Goal: Information Seeking & Learning: Learn about a topic

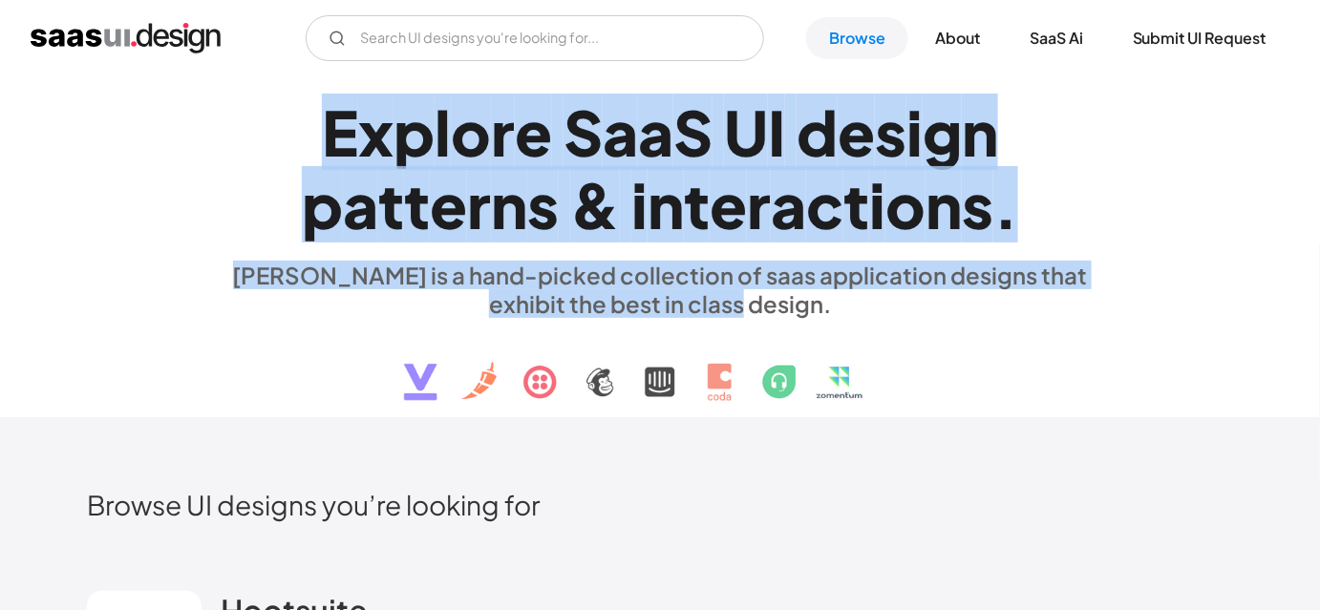
drag, startPoint x: 307, startPoint y: 132, endPoint x: 758, endPoint y: 308, distance: 485.0
click at [758, 308] on div "E x p l o r e S a a S U I d e s i g n p a t t e r n s & i n t e r a c t i o n s…" at bounding box center [660, 247] width 879 height 342
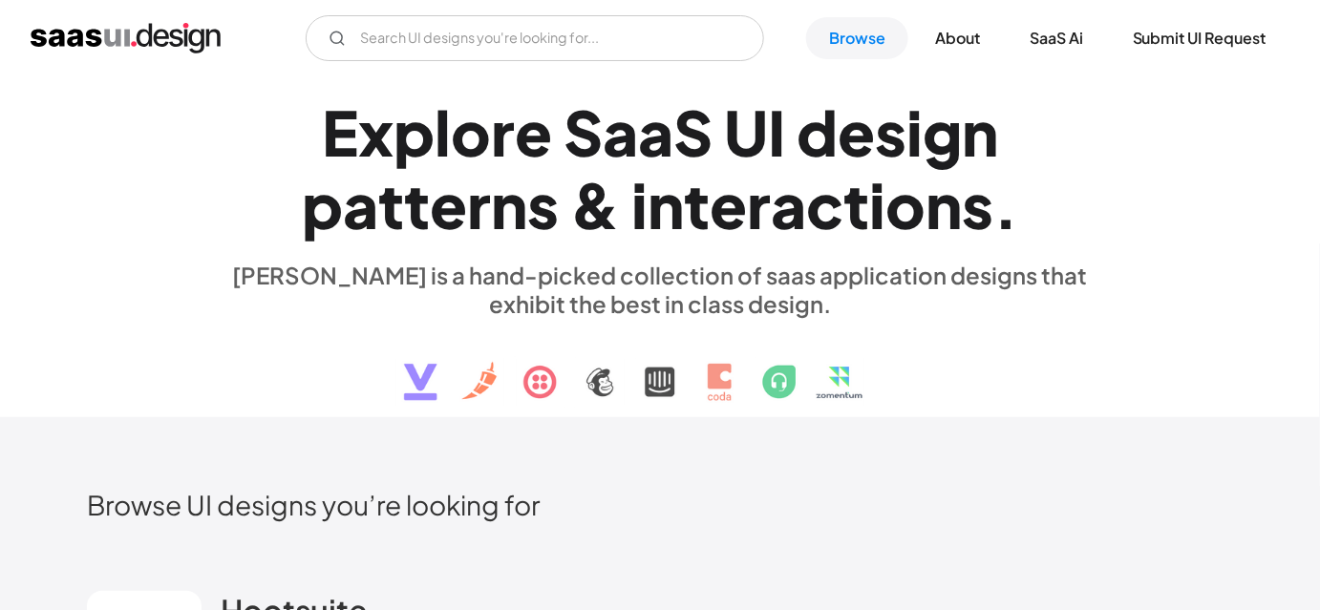
click at [777, 309] on div "[PERSON_NAME] is a hand-picked collection of saas application designs that exhi…" at bounding box center [660, 289] width 879 height 57
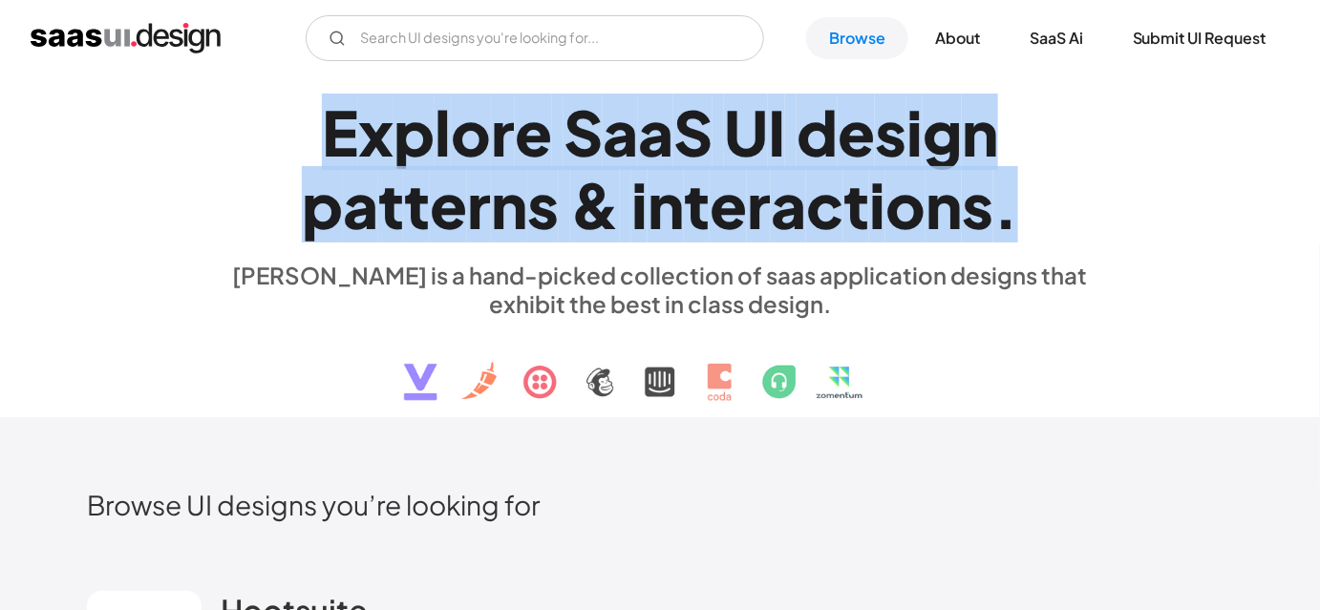
drag, startPoint x: 311, startPoint y: 134, endPoint x: 1012, endPoint y: 223, distance: 706.6
click at [1012, 223] on h1 "E x p l o r e S a a S U I d e s i g n p a t t e r n s & i n t e r a c t i o n s…" at bounding box center [660, 168] width 879 height 147
click at [1012, 223] on div "." at bounding box center [1005, 205] width 25 height 74
drag, startPoint x: 1012, startPoint y: 223, endPoint x: 334, endPoint y: 117, distance: 686.2
click at [334, 117] on h1 "E x p l o r e S a a S U I d e s i g n p a t t e r n s & i n t e r a c t i o n s…" at bounding box center [660, 168] width 879 height 147
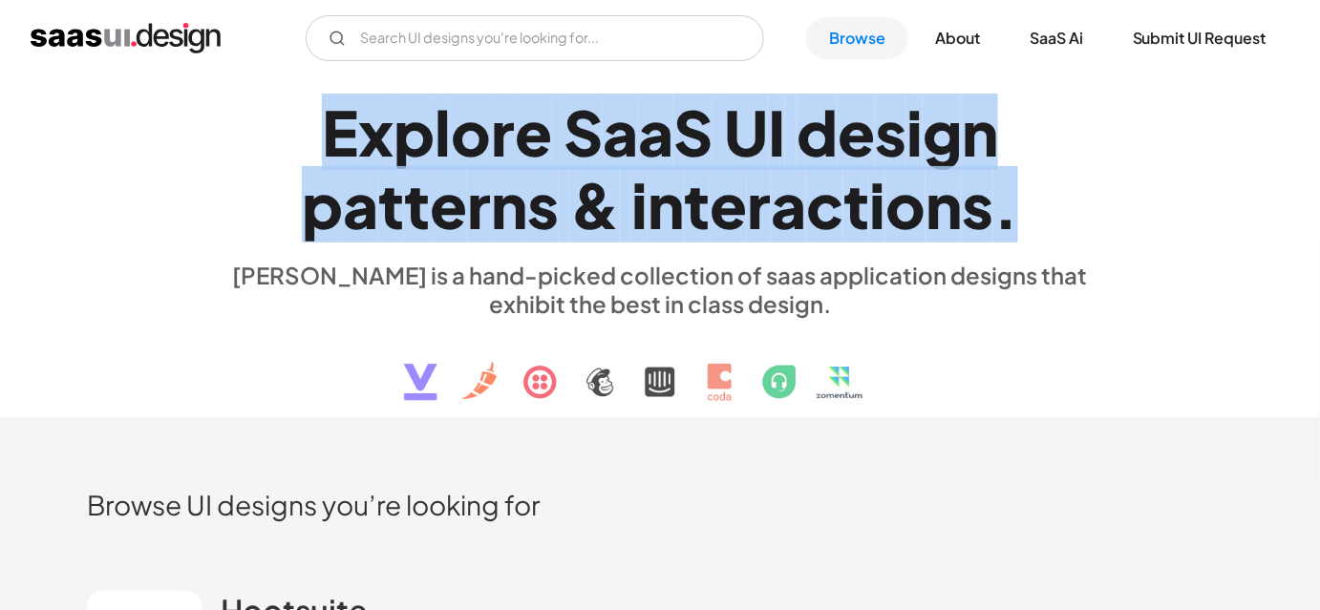
click at [334, 117] on div "E" at bounding box center [340, 132] width 36 height 74
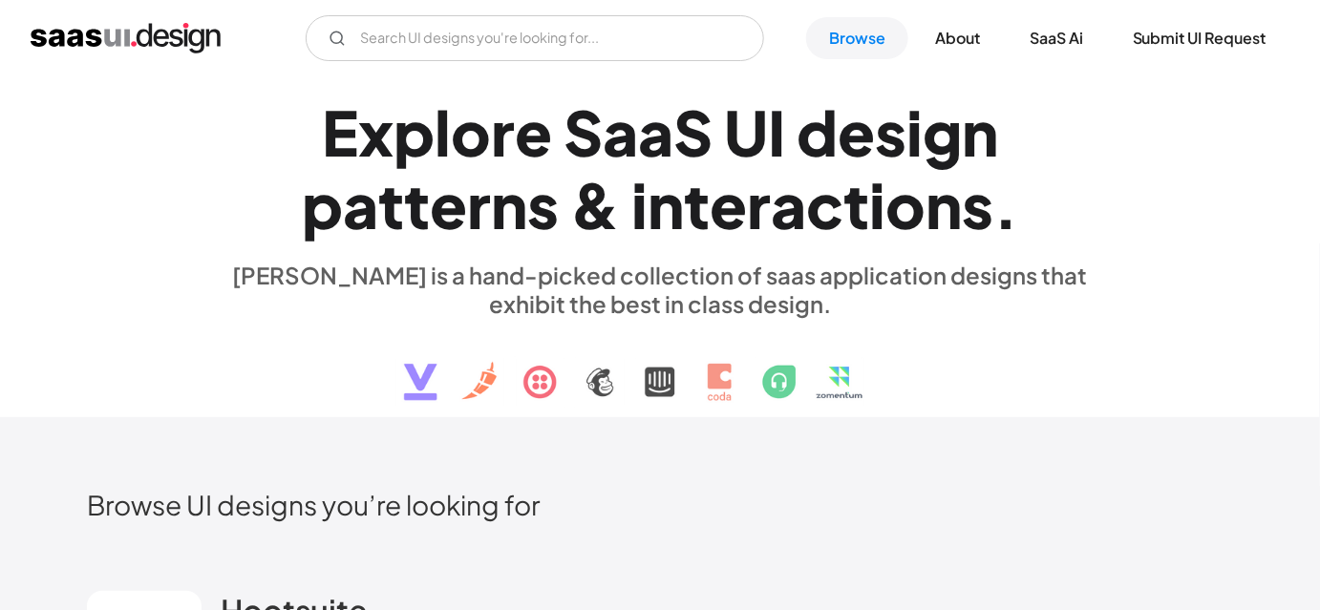
click at [245, 252] on div "E x p l o r e S a a S U I d e s i g n p a t t e r n s & i n t e r a c t i o n s…" at bounding box center [660, 247] width 879 height 342
click at [178, 238] on div "E x p l o r e S a a S U I d e s i g n p a t t e r n s & i n t e r a c t i o n s…" at bounding box center [660, 247] width 1146 height 342
click at [199, 191] on div "E x p l o r e S a a S U I d e s i g n p a t t e r n s & i n t e r a c t i o n s…" at bounding box center [660, 247] width 1146 height 342
click at [950, 533] on div "Browse UI designs you’re looking for" at bounding box center [660, 520] width 1146 height 65
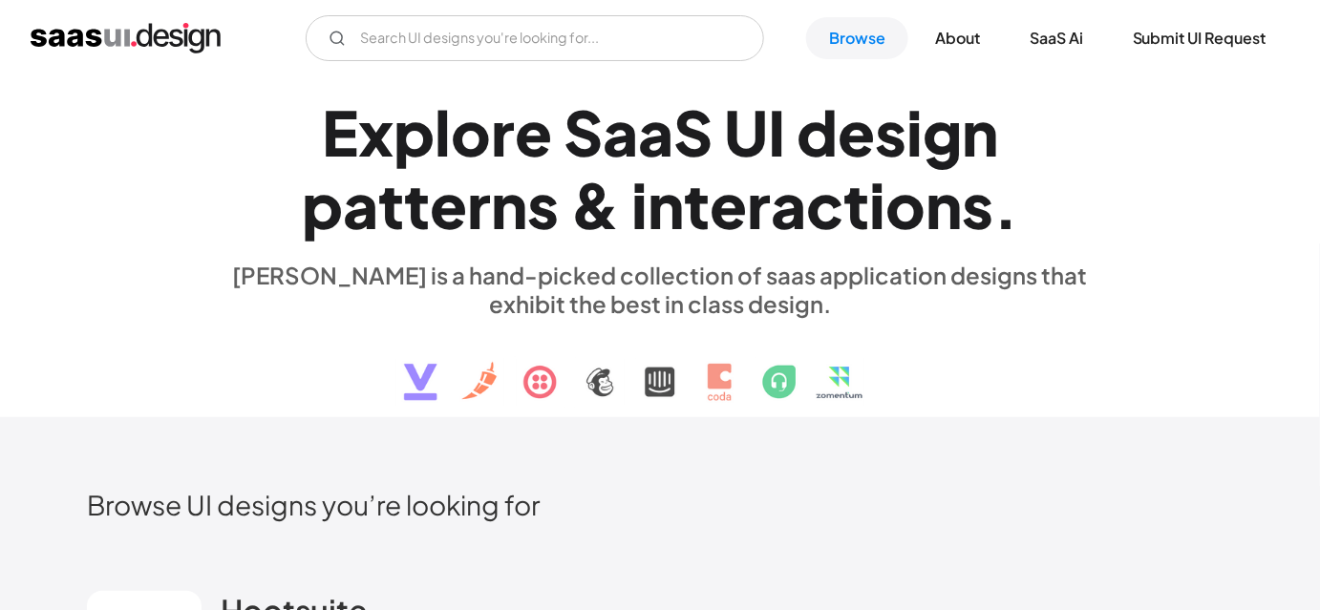
click at [1011, 506] on h2 "Browse UI designs you’re looking for" at bounding box center [660, 504] width 1146 height 33
click at [877, 503] on h2 "Browse UI designs you’re looking for" at bounding box center [660, 504] width 1146 height 33
click at [920, 412] on img at bounding box center [660, 367] width 579 height 99
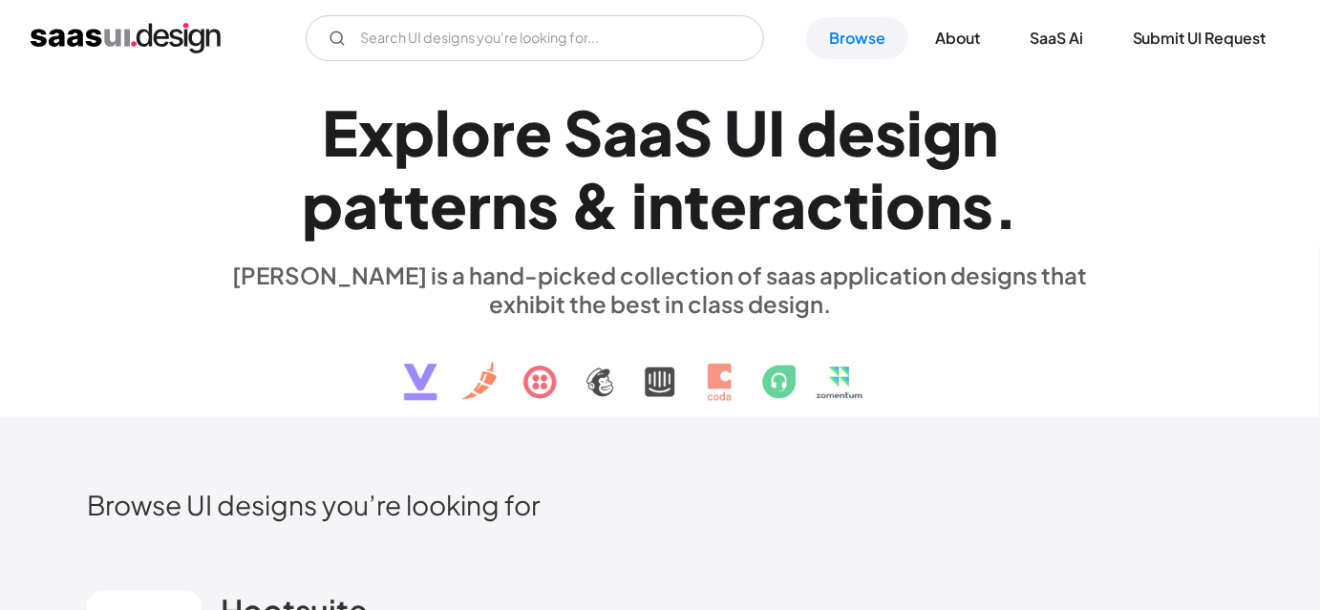
click at [1020, 350] on div "E x p l o r e S a a S U I d e s i g n p a t t e r n s & i n t e r a c t i o n s…" at bounding box center [660, 247] width 879 height 342
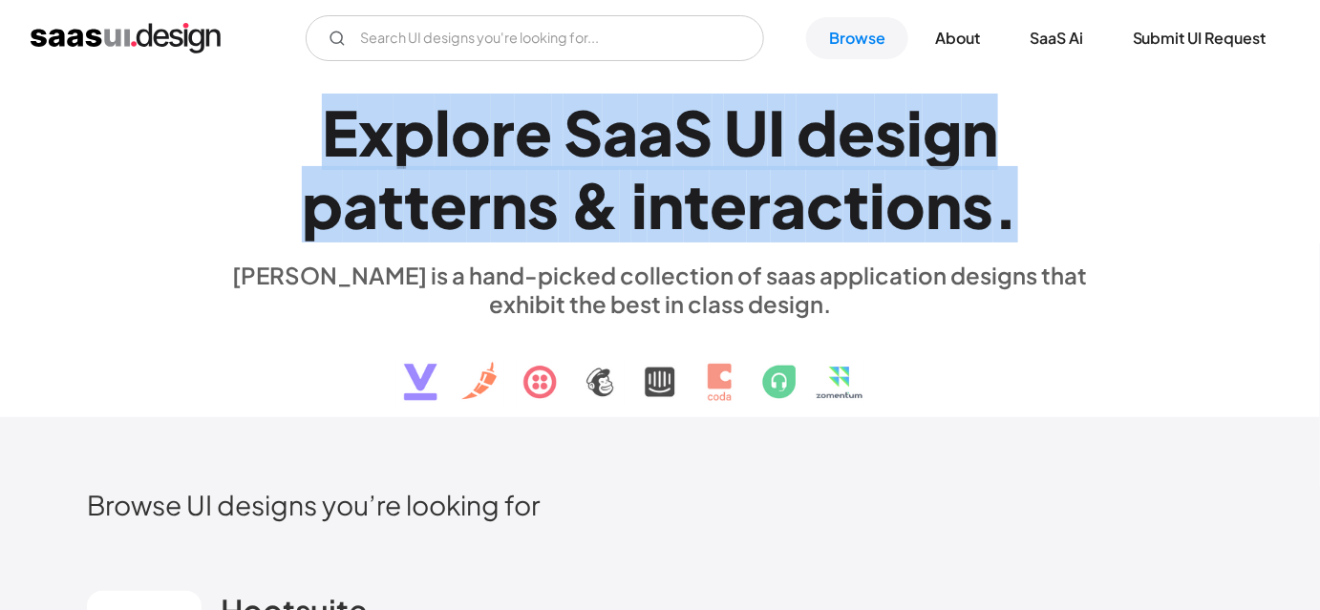
drag, startPoint x: 311, startPoint y: 113, endPoint x: 1021, endPoint y: 222, distance: 718.0
click at [1021, 222] on h1 "E x p l o r e S a a S U I d e s i g n p a t t e r n s & i n t e r a c t i o n s…" at bounding box center [660, 168] width 879 height 147
click at [1012, 227] on div "." at bounding box center [1005, 205] width 25 height 74
click at [1011, 227] on div "." at bounding box center [1005, 205] width 25 height 74
drag, startPoint x: 1011, startPoint y: 227, endPoint x: 337, endPoint y: 137, distance: 680.3
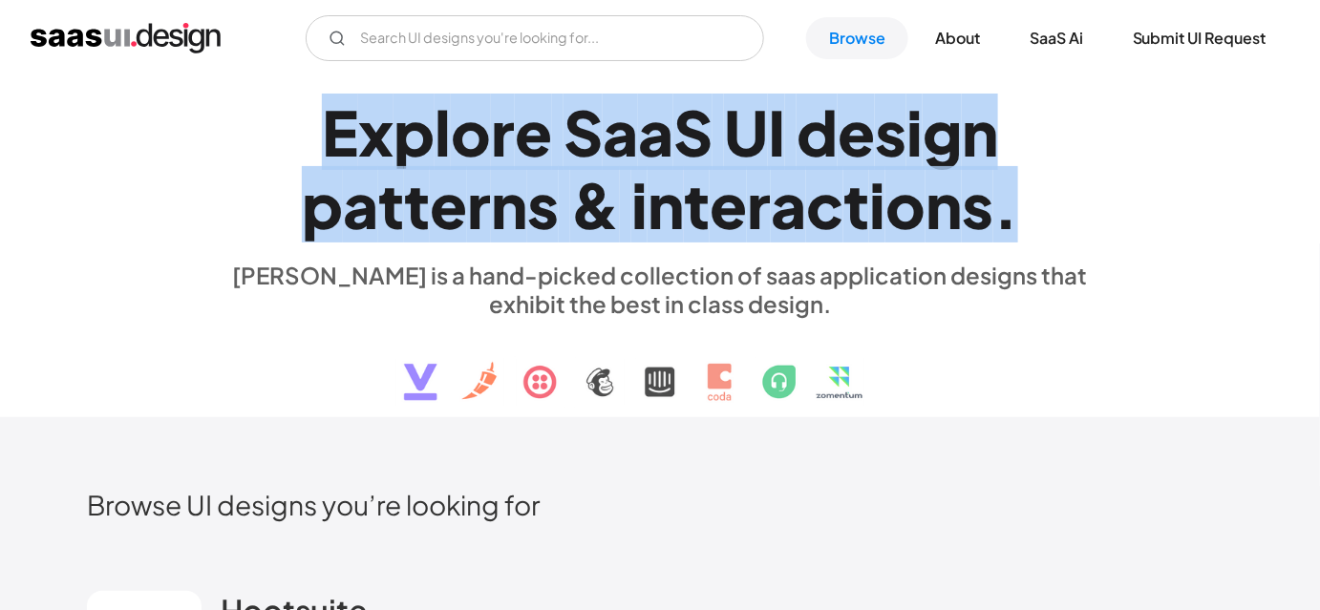
click at [337, 137] on h1 "E x p l o r e S a a S U I d e s i g n p a t t e r n s & i n t e r a c t i o n s…" at bounding box center [660, 168] width 879 height 147
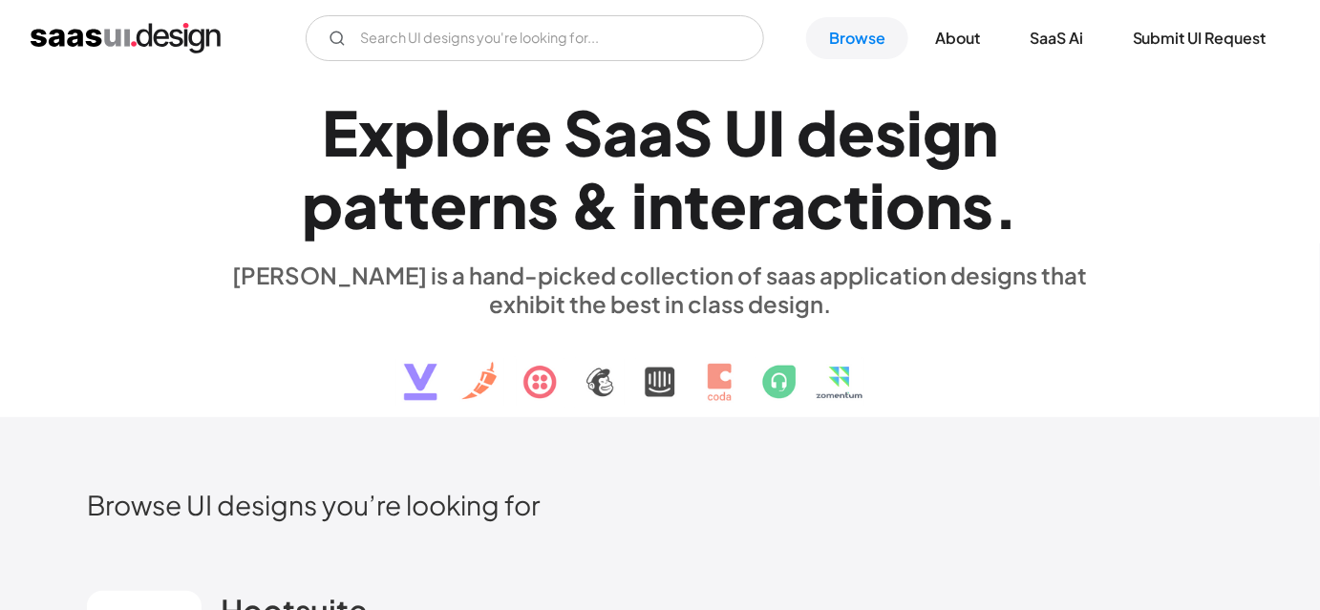
click at [313, 133] on h1 "E x p l o r e S a a S U I d e s i g n p a t t e r n s & i n t e r a c t i o n s…" at bounding box center [660, 168] width 879 height 147
click at [795, 309] on div "[PERSON_NAME] is a hand-picked collection of saas application designs that exhi…" at bounding box center [660, 289] width 879 height 57
click at [910, 361] on img at bounding box center [660, 367] width 579 height 99
click at [303, 145] on h1 "E x p l o r e S a a S U I d e s i g n p a t t e r n s & i n t e r a c t i o n s…" at bounding box center [660, 168] width 879 height 147
click at [289, 135] on h1 "E x p l o r e S a a S U I d e s i g n p a t t e r n s & i n t e r a c t i o n s…" at bounding box center [660, 168] width 879 height 147
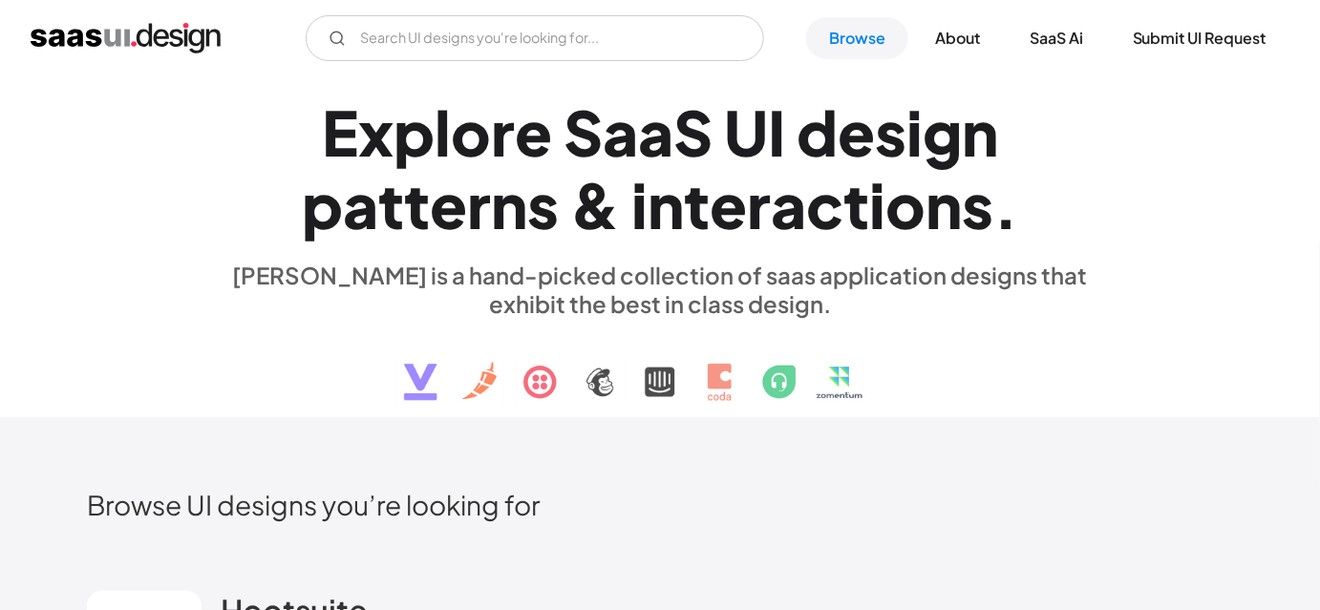
click at [289, 135] on h1 "E x p l o r e S a a S U I d e s i g n p a t t e r n s & i n t e r a c t i o n s…" at bounding box center [660, 168] width 879 height 147
click at [317, 201] on div "p" at bounding box center [322, 205] width 41 height 74
click at [202, 243] on div "E x p l o r e S a a S U I d e s i g n p a t t e r n s & i n t e r a c t i o n s…" at bounding box center [660, 247] width 1146 height 342
click at [205, 223] on div "E x p l o r e S a a S U I d e s i g n p a t t e r n s & i n t e r a c t i o n s…" at bounding box center [660, 247] width 1146 height 342
click at [255, 156] on h1 "E x p l o r e S a a S U I d e s i g n p a t t e r n s & i n t e r a c t i o n s…" at bounding box center [660, 168] width 879 height 147
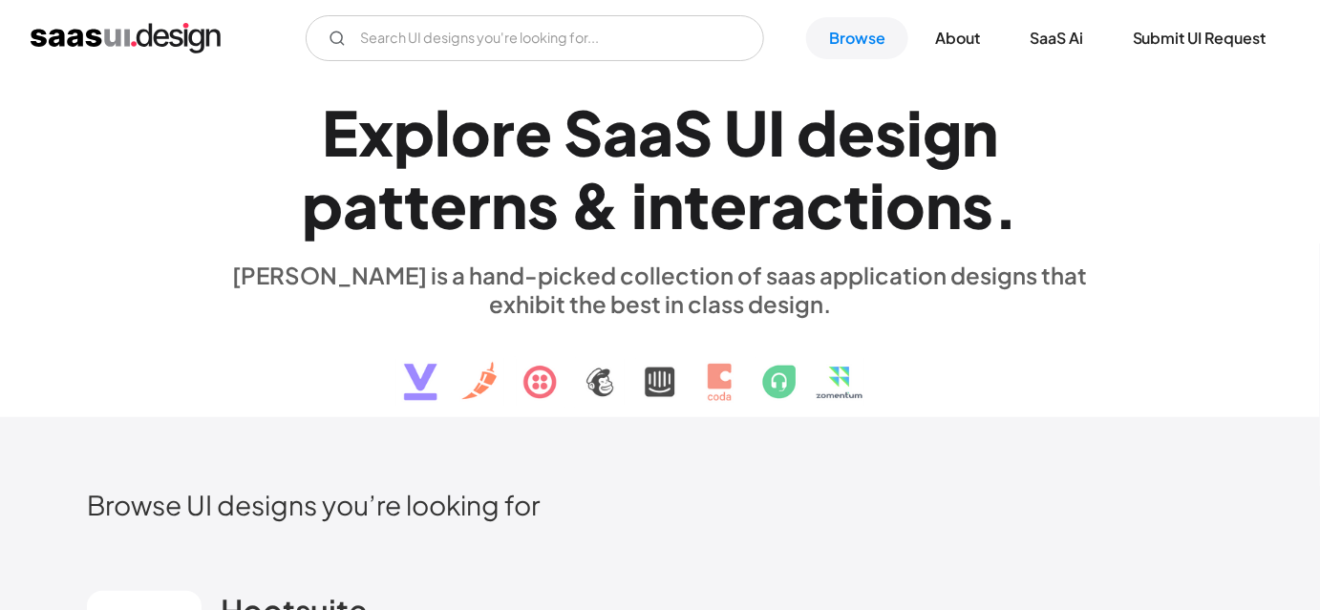
click at [314, 127] on h1 "E x p l o r e S a a S U I d e s i g n p a t t e r n s & i n t e r a c t i o n s…" at bounding box center [660, 168] width 879 height 147
click at [275, 122] on h1 "E x p l o r e S a a S U I d e s i g n p a t t e r n s & i n t e r a c t i o n s…" at bounding box center [660, 168] width 879 height 147
click at [227, 250] on div "E x p l o r e S a a S U I d e s i g n p a t t e r n s & i n t e r a c t i o n s…" at bounding box center [660, 247] width 879 height 342
click at [245, 242] on div "E x p l o r e S a a S U I d e s i g n p a t t e r n s & i n t e r a c t i o n s…" at bounding box center [660, 247] width 879 height 342
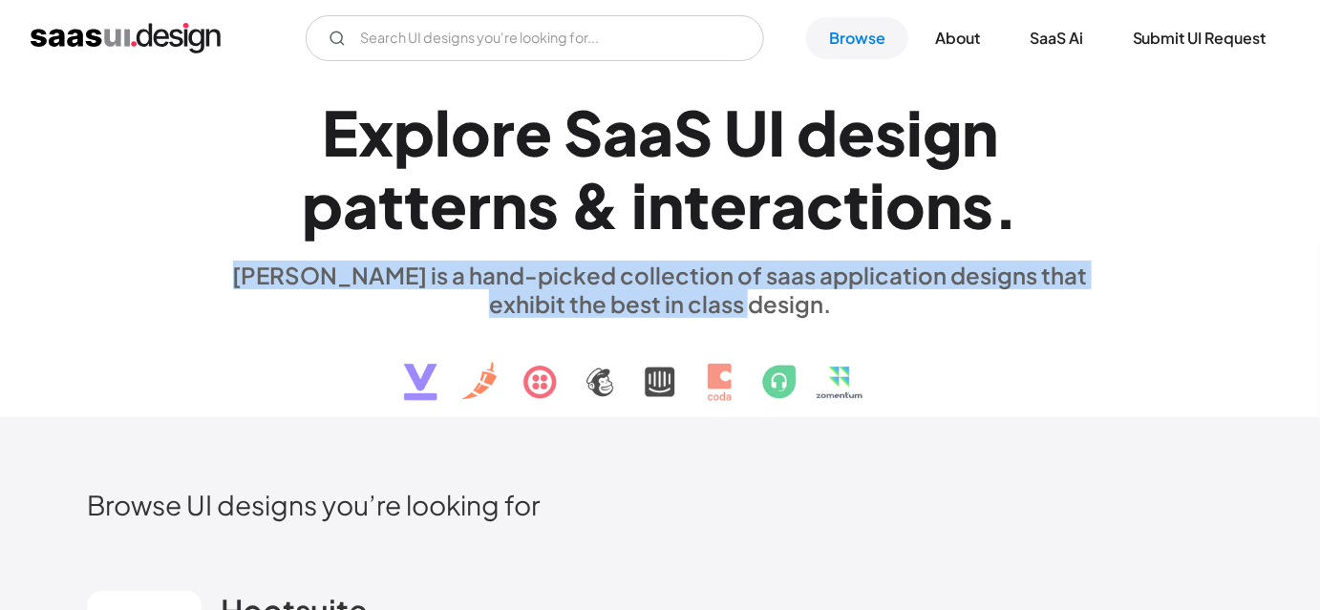
drag, startPoint x: 212, startPoint y: 269, endPoint x: 838, endPoint y: 312, distance: 627.9
click at [838, 312] on div "E x p l o r e S a a S U I d e s i g n p a t t e r n s & i n t e r a c t i o n s…" at bounding box center [660, 247] width 1146 height 342
click at [844, 312] on div "[PERSON_NAME] is a hand-picked collection of saas application designs that exhi…" at bounding box center [660, 289] width 879 height 57
drag, startPoint x: 784, startPoint y: 302, endPoint x: 223, endPoint y: 274, distance: 561.2
click at [223, 274] on div "[PERSON_NAME] is a hand-picked collection of saas application designs that exhi…" at bounding box center [660, 289] width 879 height 57
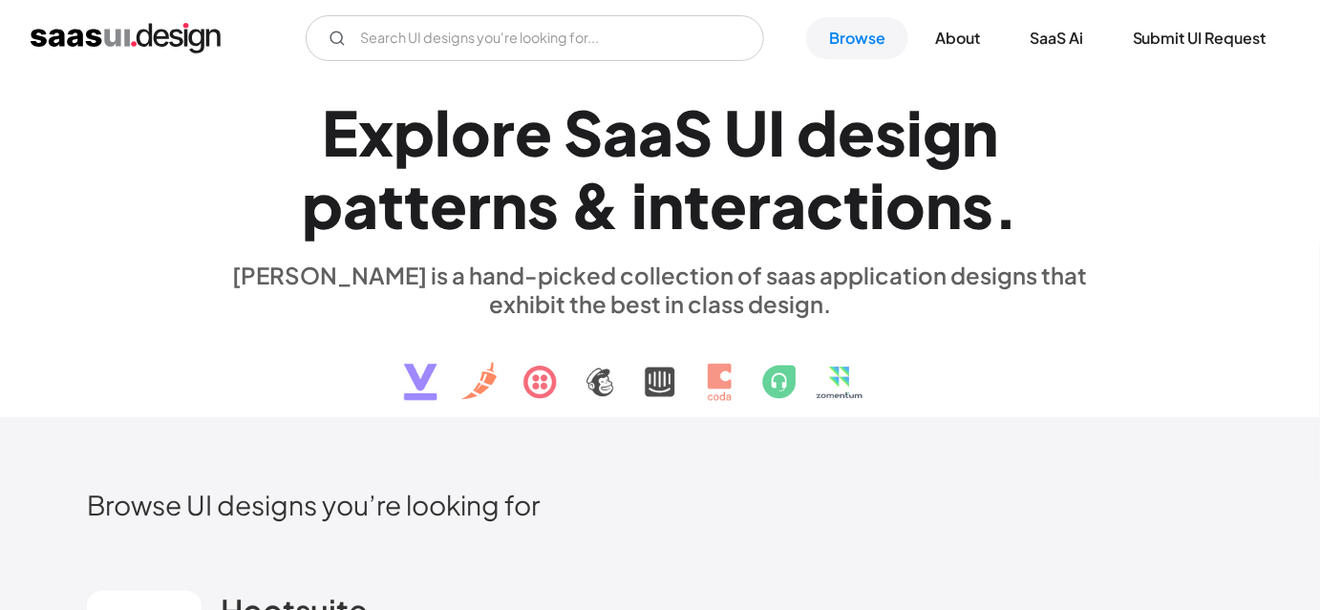
click at [209, 239] on div "E x p l o r e S a a S U I d e s i g n p a t t e r n s & i n t e r a c t i o n s…" at bounding box center [660, 247] width 1146 height 342
click at [98, 349] on div "E x p l o r e S a a S U I d e s i g n p a t t e r n s & i n t e r a c t i o n s…" at bounding box center [660, 247] width 1146 height 342
click at [75, 346] on div "E x p l o r e S a a S U I d e s i g n p a t t e r n s & i n t e r a c t i o n s…" at bounding box center [660, 247] width 1320 height 342
click at [185, 360] on div "E x p l o r e S a a S U I d e s i g n p a t t e r n s & i n t e r a c t i o n s…" at bounding box center [660, 247] width 1146 height 342
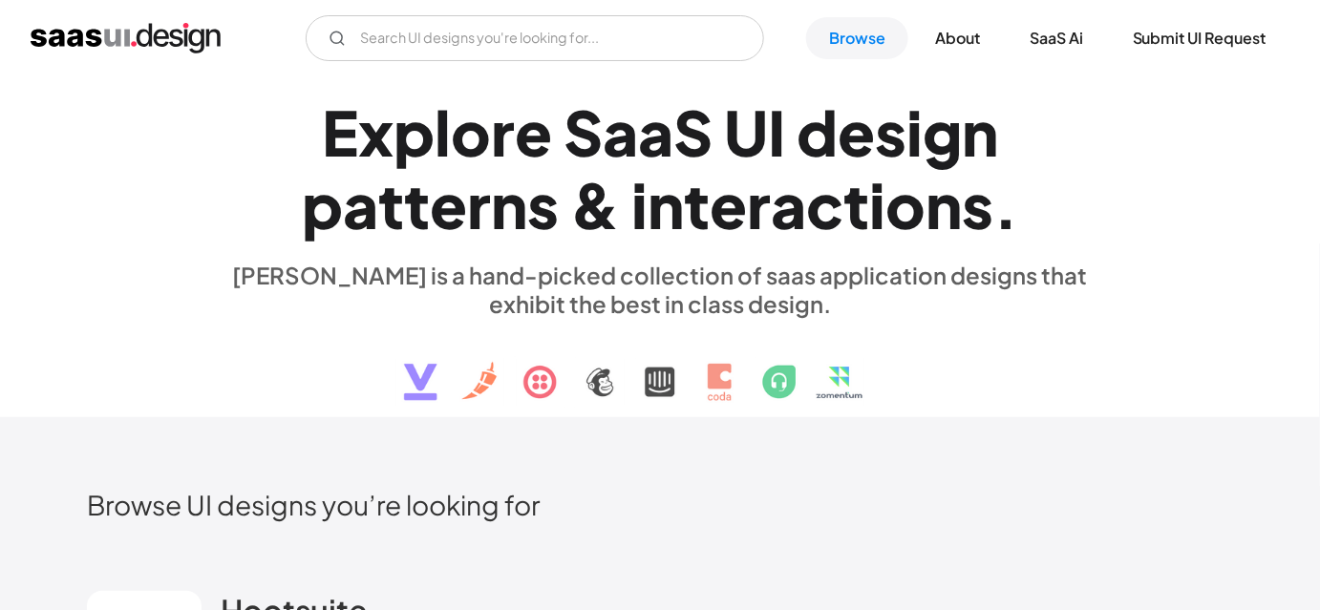
click at [189, 343] on div "E x p l o r e S a a S U I d e s i g n p a t t e r n s & i n t e r a c t i o n s…" at bounding box center [660, 247] width 1146 height 342
click at [193, 340] on div "E x p l o r e S a a S U I d e s i g n p a t t e r n s & i n t e r a c t i o n s…" at bounding box center [660, 247] width 1146 height 342
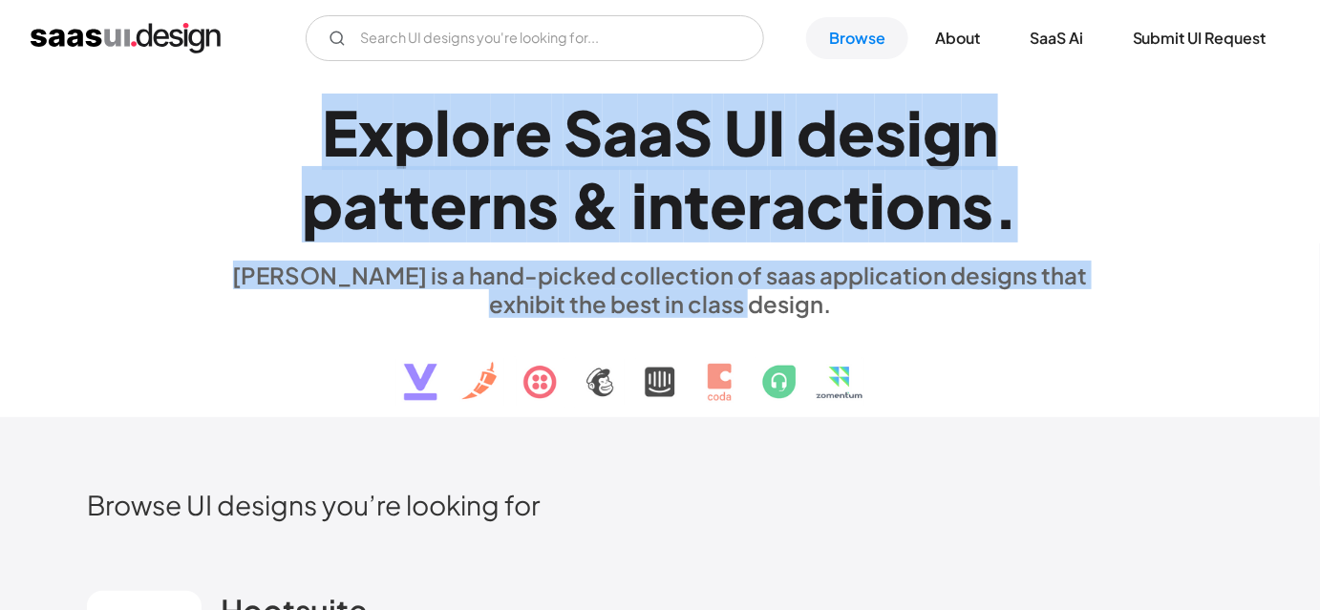
drag, startPoint x: 293, startPoint y: 137, endPoint x: 845, endPoint y: 302, distance: 576.1
click at [845, 302] on div "E x p l o r e S a a S U I d e s i g n p a t t e r n s & i n t e r a c t i o n s…" at bounding box center [660, 247] width 879 height 342
click at [845, 302] on div "[PERSON_NAME] is a hand-picked collection of saas application designs that exhi…" at bounding box center [660, 289] width 879 height 57
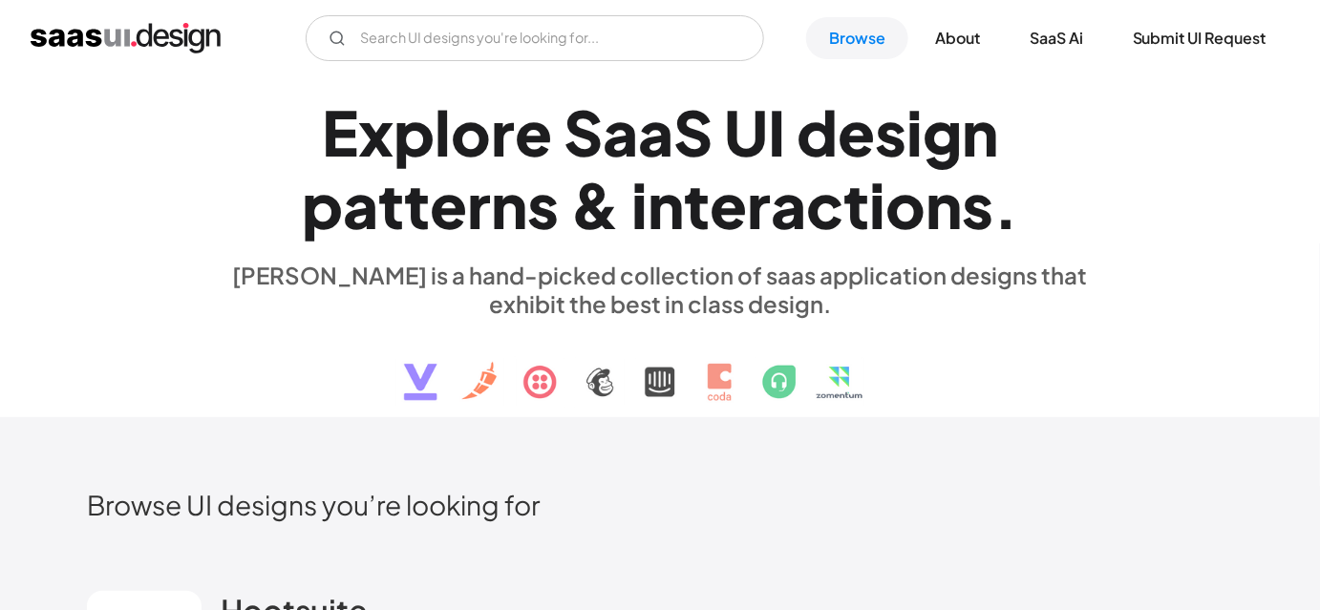
click at [222, 203] on h1 "E x p l o r e S a a S U I d e s i g n p a t t e r n s & i n t e r a c t i o n s…" at bounding box center [660, 168] width 879 height 147
click at [226, 230] on h1 "E x p l o r e S a a S U I d e s i g n p a t t e r n s & i n t e r a c t i o n s…" at bounding box center [660, 168] width 879 height 147
click at [244, 148] on h1 "E x p l o r e S a a S U I d e s i g n p a t t e r n s & i n t e r a c t i o n s…" at bounding box center [660, 168] width 879 height 147
click at [301, 120] on h1 "E x p l o r e S a a S U I d e s i g n p a t t e r n s & i n t e r a c t i o n s…" at bounding box center [660, 168] width 879 height 147
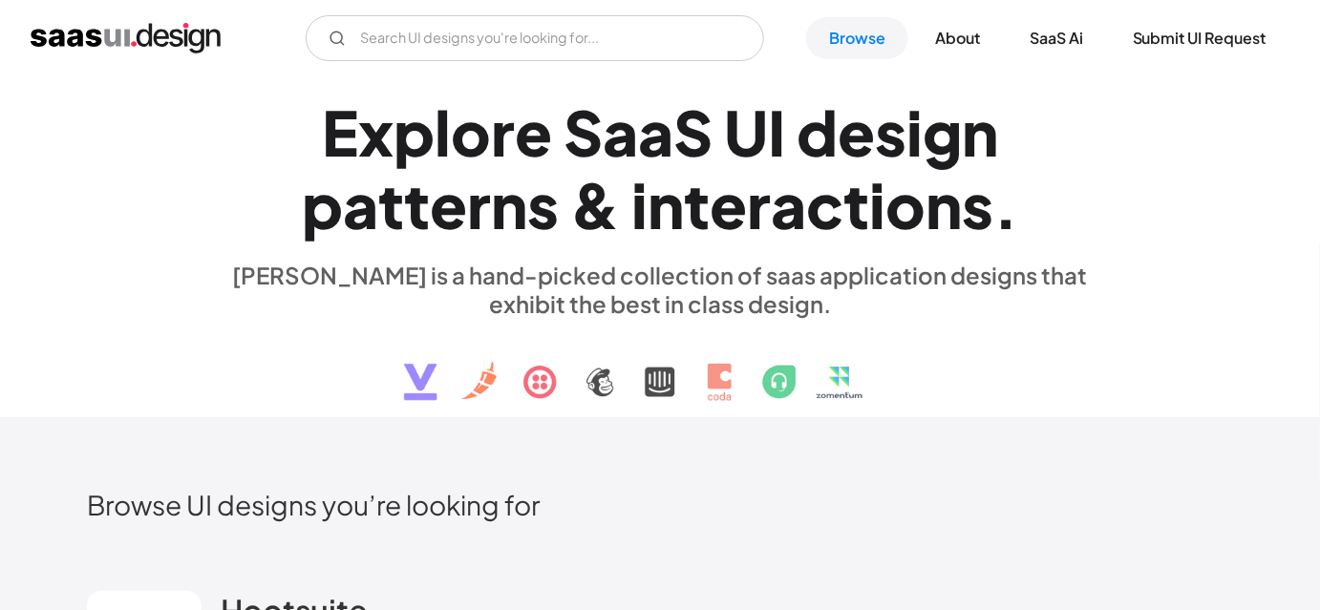
click at [169, 256] on div "E x p l o r e S a a S U I d e s i g n p a t t e r n s & i n t e r a c t i o n s…" at bounding box center [660, 247] width 1146 height 342
click at [1194, 392] on div "E x p l o r e S a a S U I d e s i g n p a t t e r n s & i n t e r a c t i o n s…" at bounding box center [660, 247] width 1146 height 342
